Goal: Navigation & Orientation: Find specific page/section

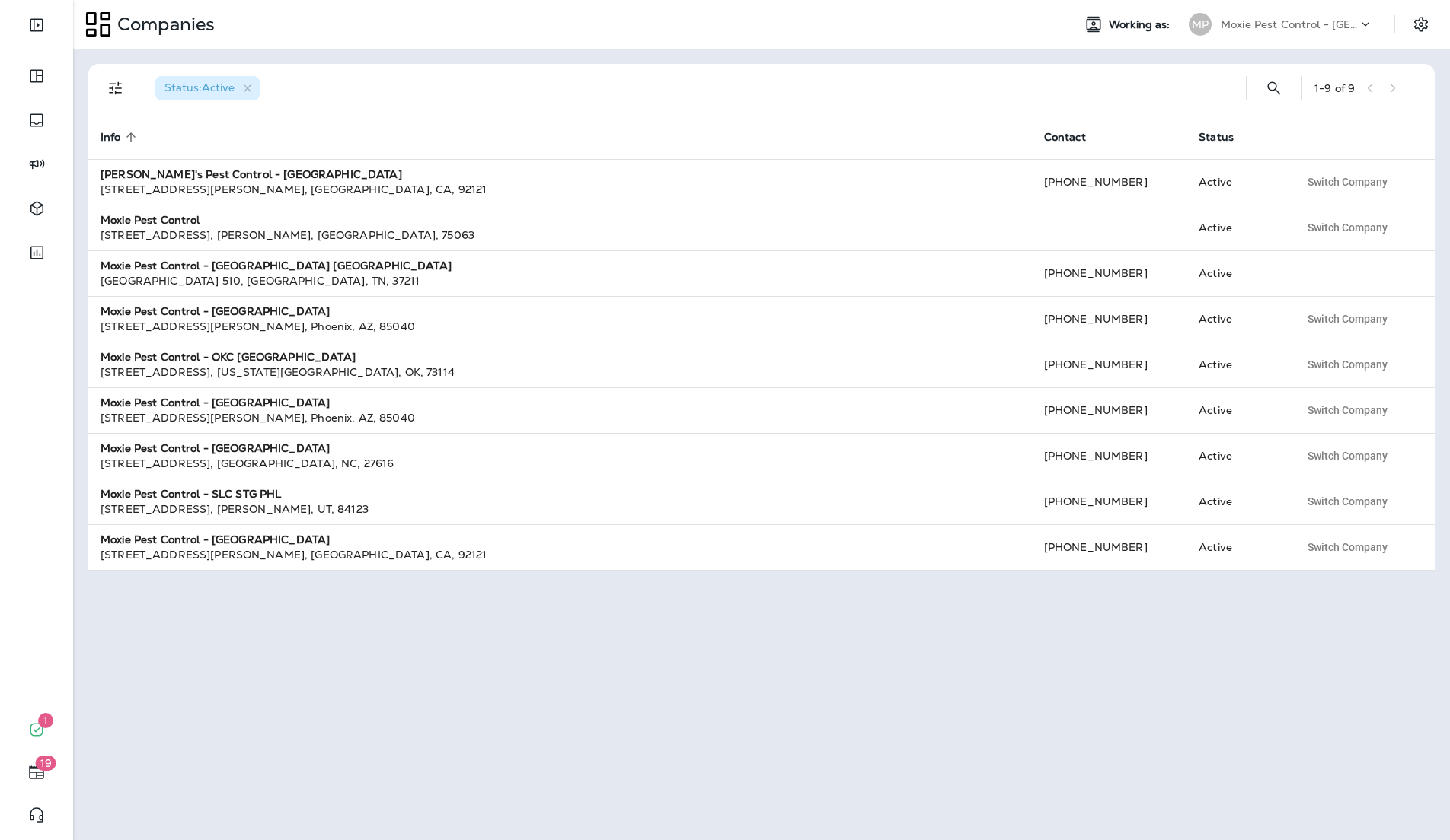
click at [676, 641] on div "Status : Active 1 - 9 of 9 Info sorted ascending Contact Status [PERSON_NAME]'s…" at bounding box center [761, 444] width 1376 height 792
